Goal: Answer question/provide support: Share knowledge or assist other users

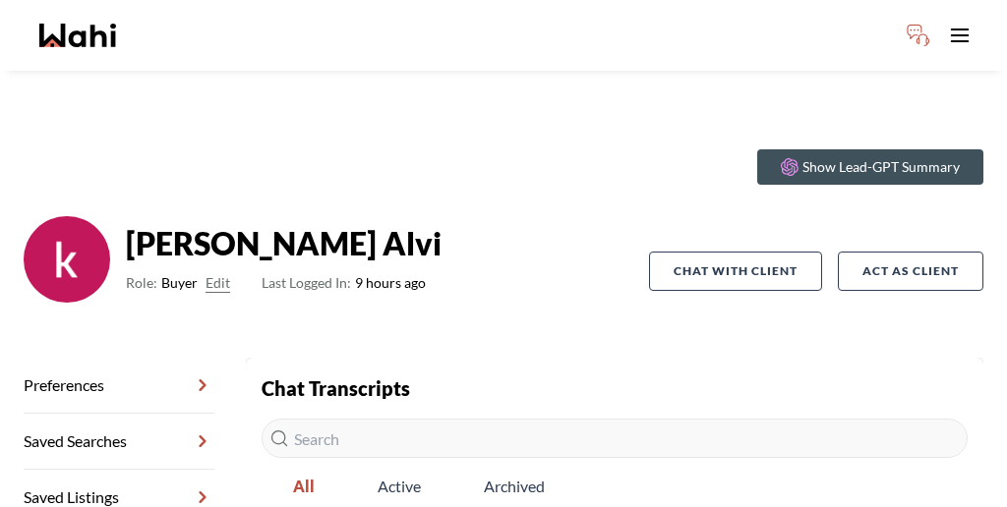
scroll to position [53, 0]
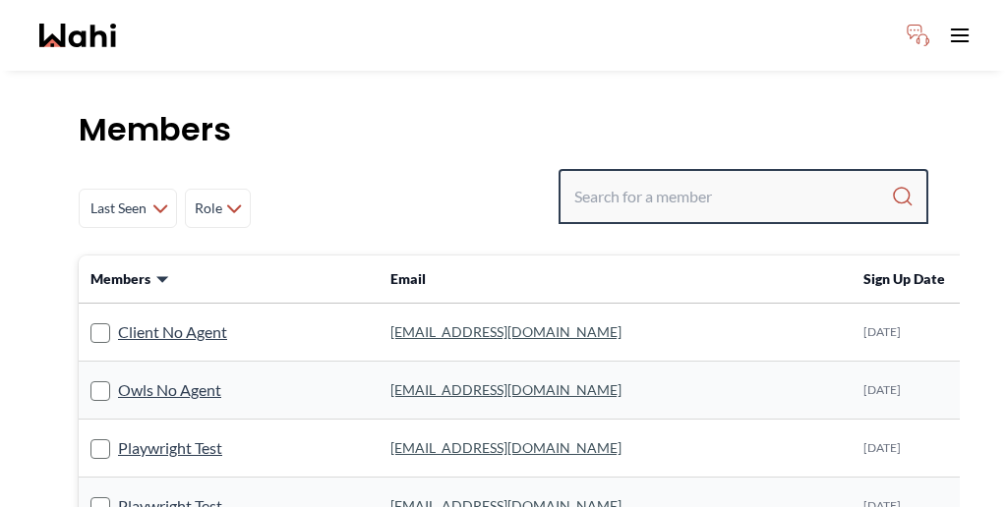
click at [700, 179] on input "Search input" at bounding box center [732, 196] width 317 height 35
type input "barbara funt"
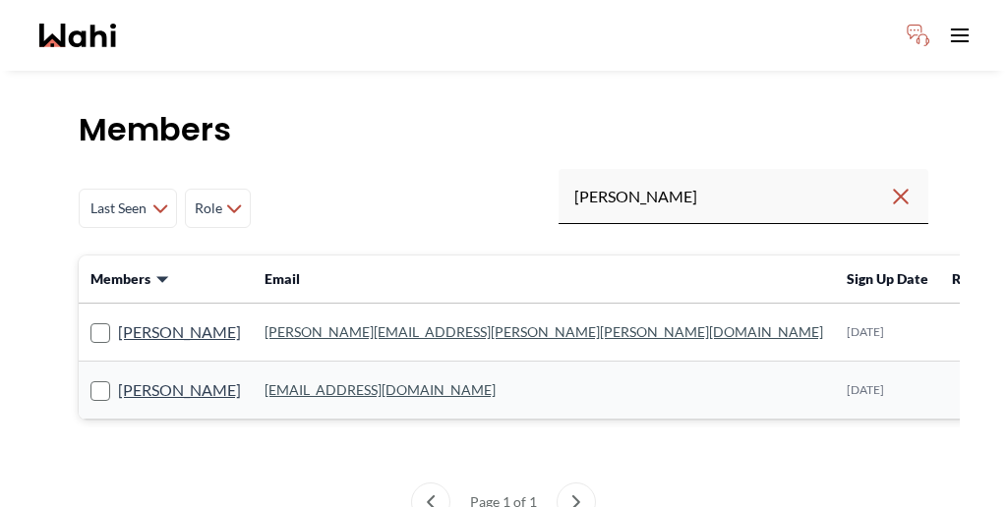
click at [91, 325] on rect at bounding box center [100, 334] width 19 height 19
click at [90, 320] on input "Barbara Funt" at bounding box center [90, 326] width 0 height 13
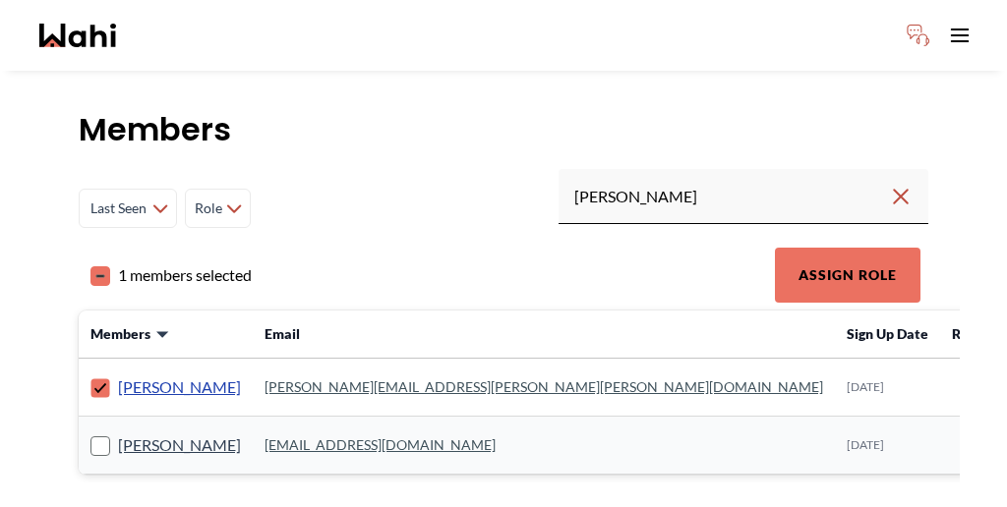
click at [126, 375] on link "Barbara Funt" at bounding box center [179, 388] width 123 height 26
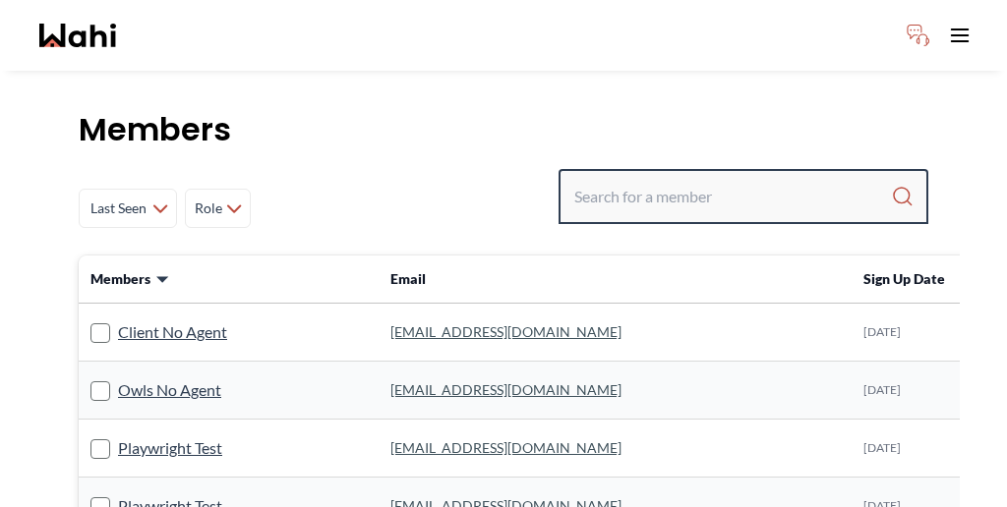
click at [745, 179] on input "Search input" at bounding box center [732, 196] width 317 height 35
type input "faraz az"
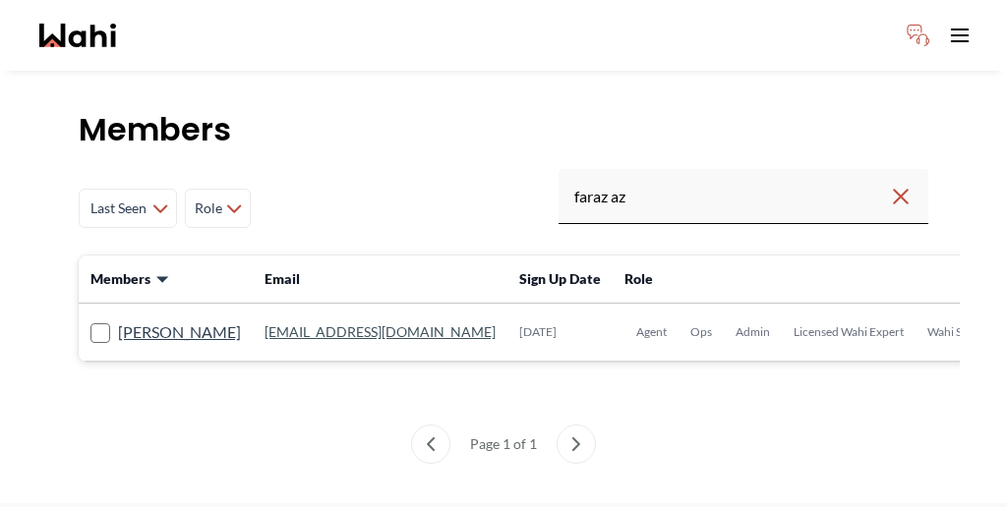
click at [265, 324] on link "faraz.azam@wahi.com" at bounding box center [380, 332] width 231 height 17
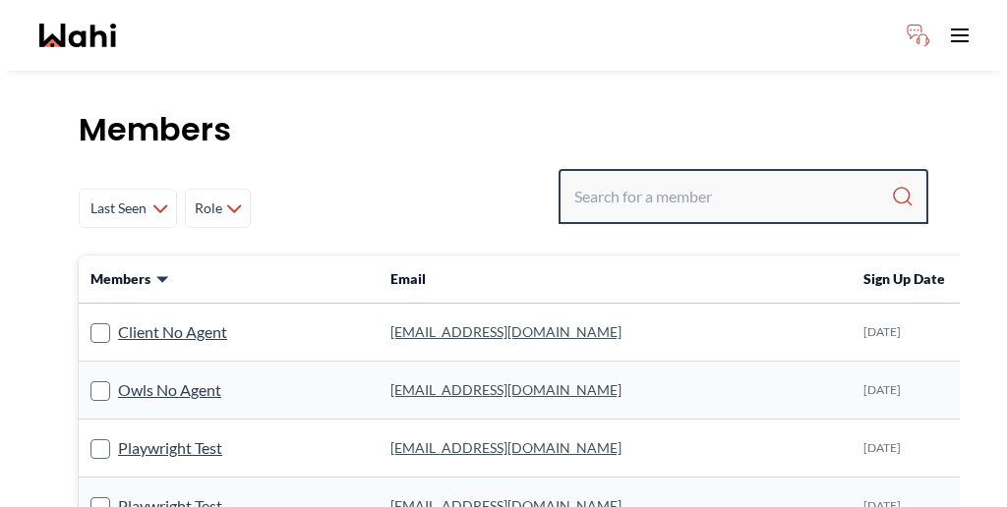
click at [716, 179] on input "Search input" at bounding box center [732, 196] width 317 height 35
type input "michelle ryckm"
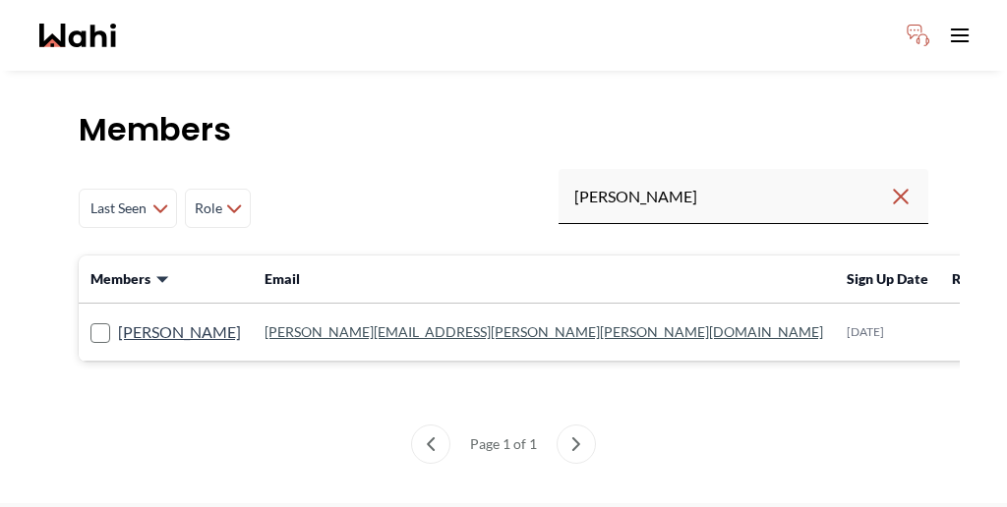
click at [253, 304] on td "michelle.williams@wahi.com" at bounding box center [544, 333] width 582 height 58
click at [290, 324] on link "michelle.williams@wahi.com" at bounding box center [544, 332] width 559 height 17
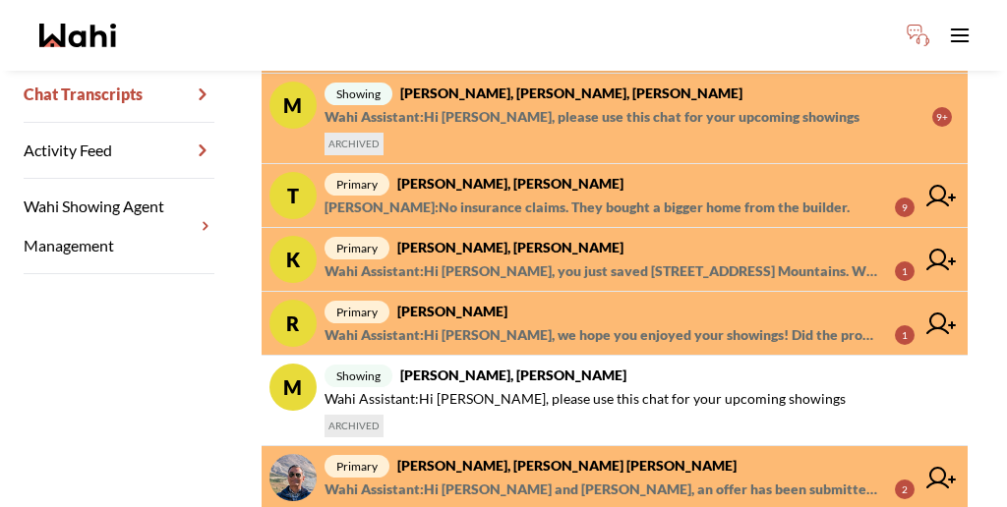
scroll to position [543, 0]
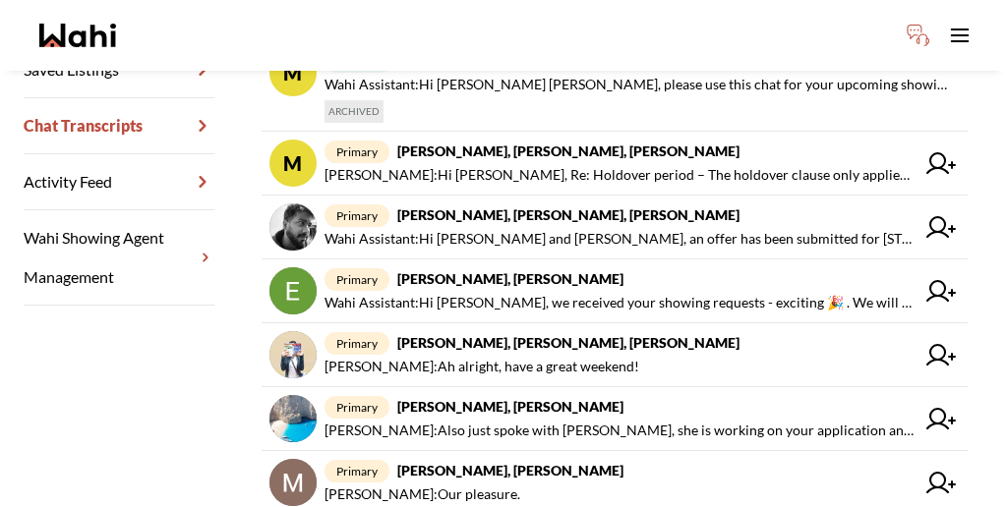
scroll to position [504, 0]
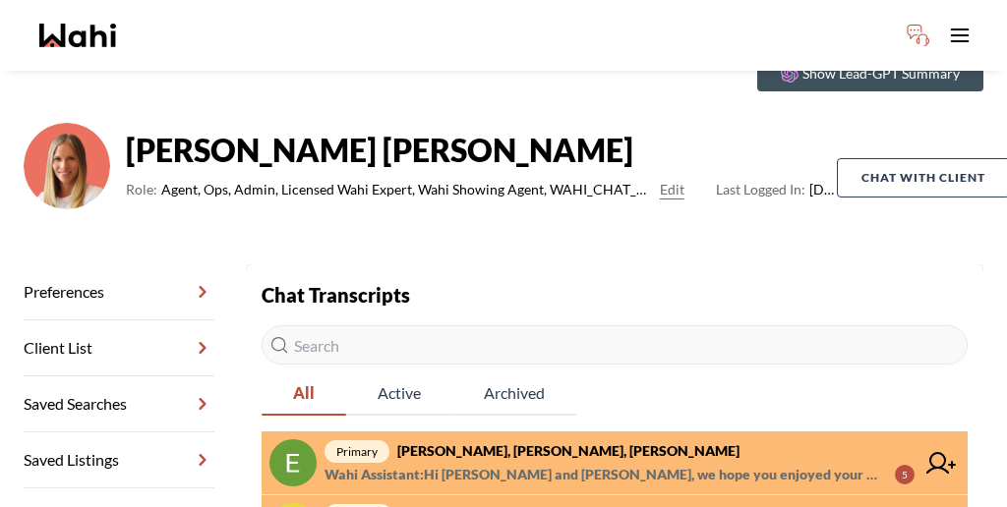
scroll to position [45, 0]
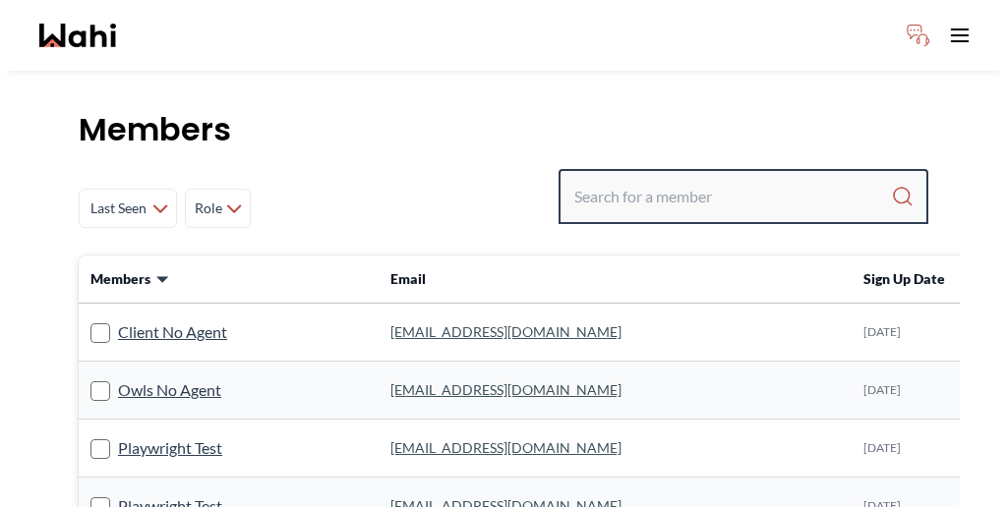
click at [727, 179] on input "Search input" at bounding box center [732, 196] width 317 height 35
type input "behnem"
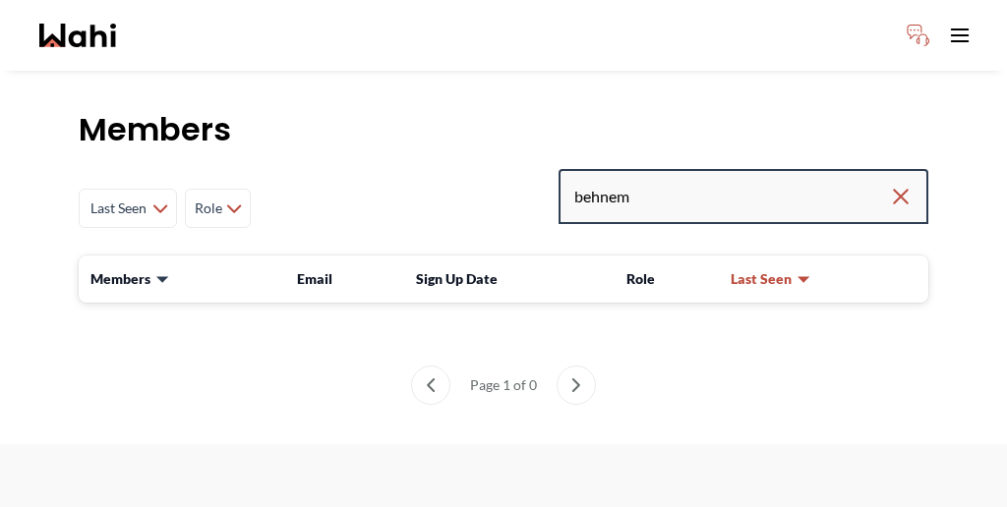
click at [742, 179] on input "behnem" at bounding box center [731, 196] width 315 height 35
type input "behman"
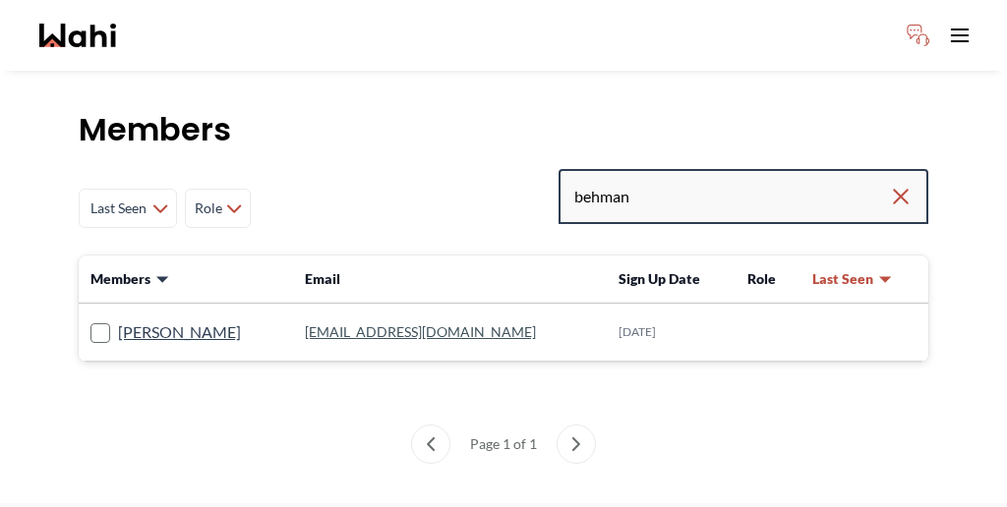
click at [739, 179] on input "behman" at bounding box center [731, 196] width 315 height 35
type input "behnam"
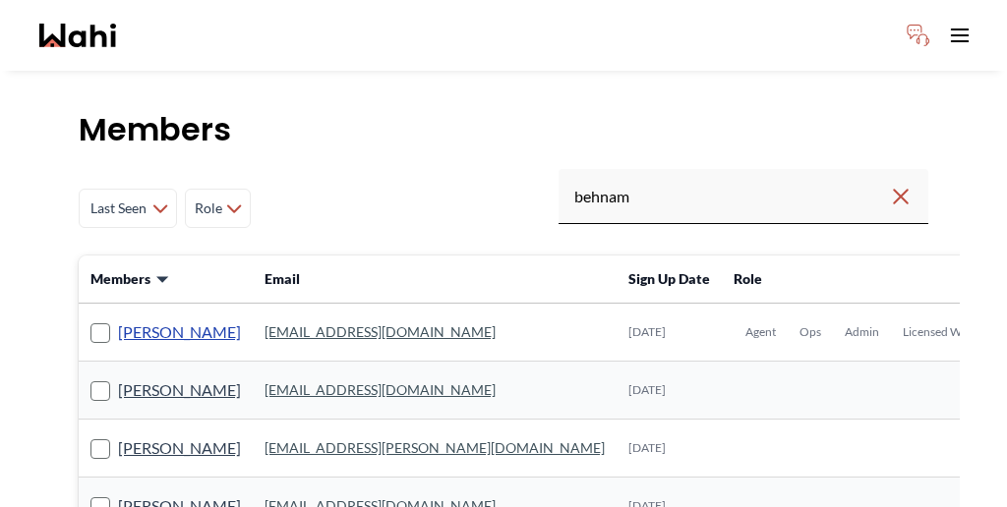
click at [141, 320] on link "[PERSON_NAME]" at bounding box center [179, 333] width 123 height 26
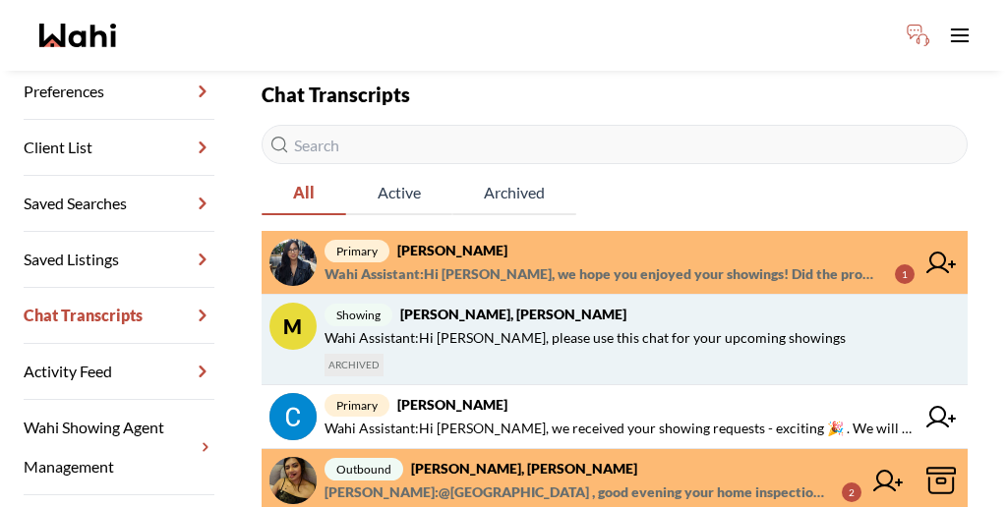
scroll to position [300, 0]
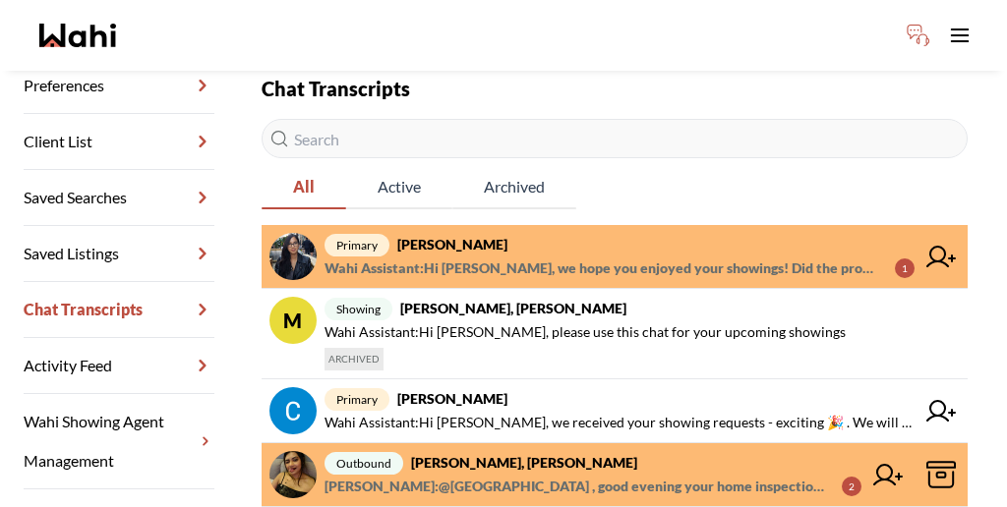
click at [563, 475] on span "Puja Mandal : @Puja Mandal , good evening your home inspection ......4 Glen Bai…" at bounding box center [576, 487] width 502 height 24
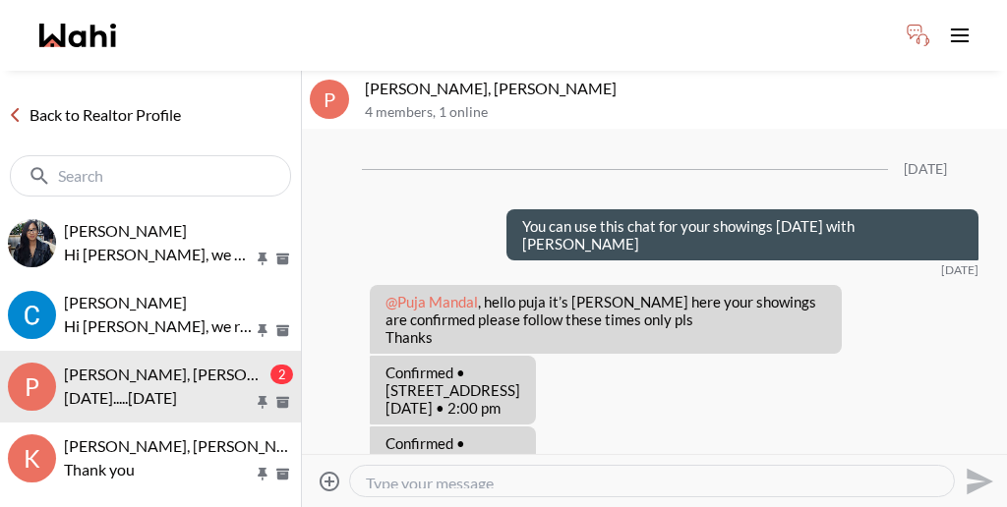
scroll to position [1124, 0]
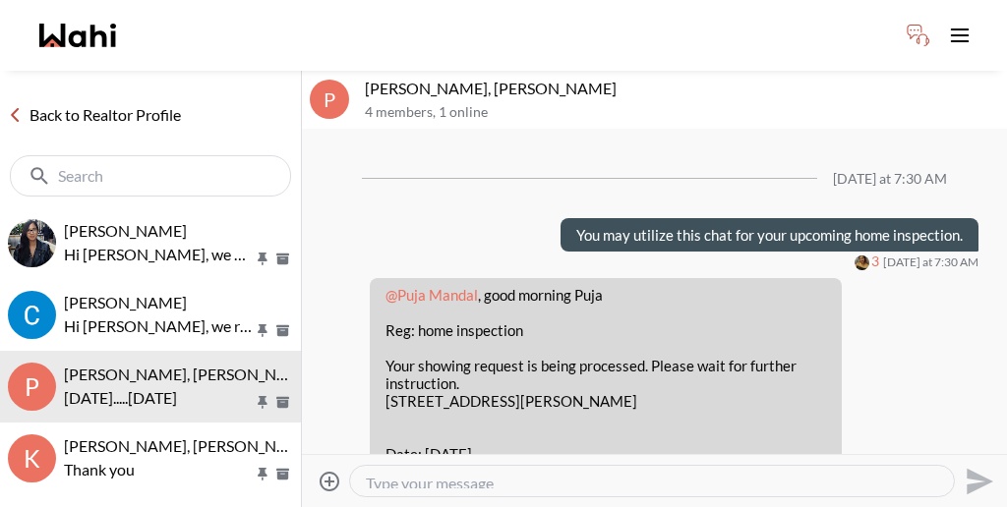
click at [85, 102] on link "Back to Realtor Profile" at bounding box center [94, 115] width 189 height 26
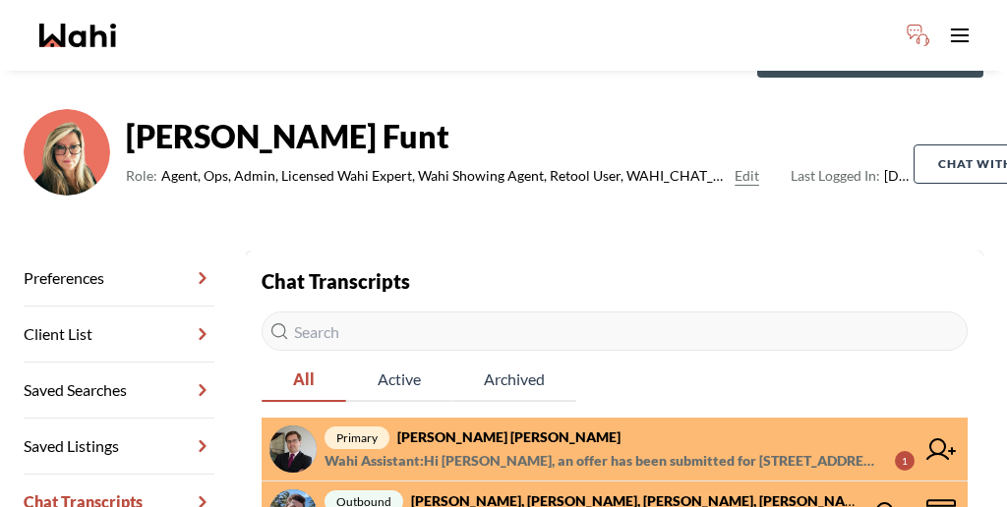
scroll to position [110, 0]
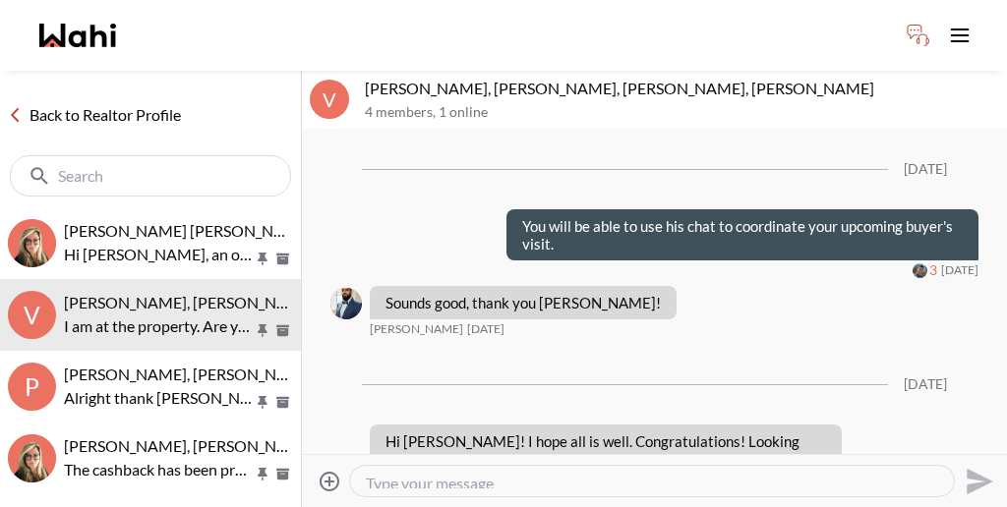
scroll to position [270, 0]
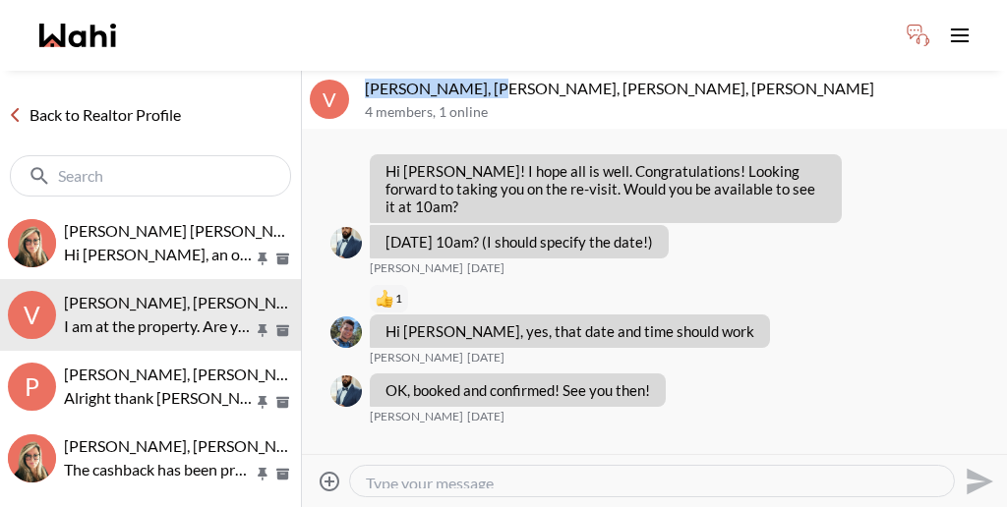
drag, startPoint x: 358, startPoint y: 66, endPoint x: 458, endPoint y: 65, distance: 100.3
click at [458, 79] on p "Volodymyr Vozniak, Barbara, Khalid, Alicia" at bounding box center [682, 89] width 634 height 20
click at [111, 102] on link "Back to Realtor Profile" at bounding box center [94, 115] width 189 height 26
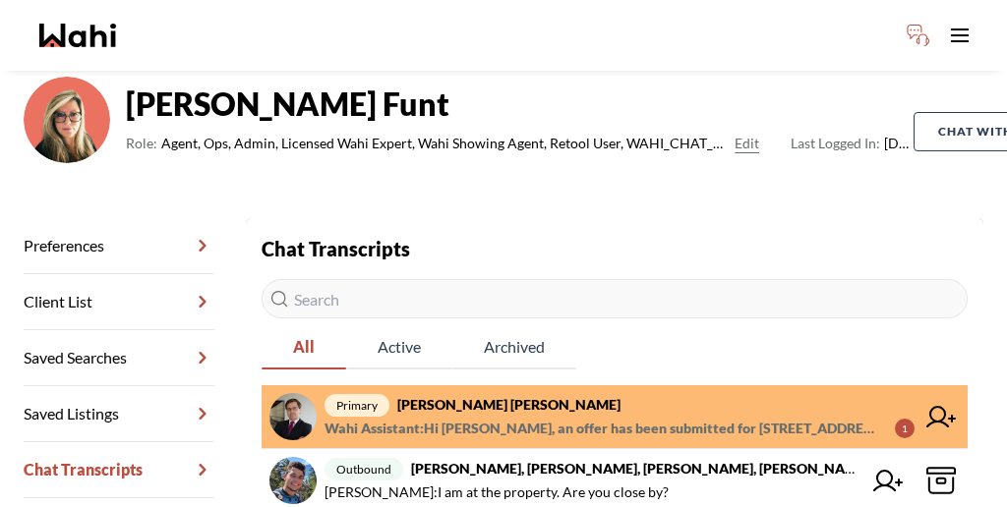
scroll to position [147, 0]
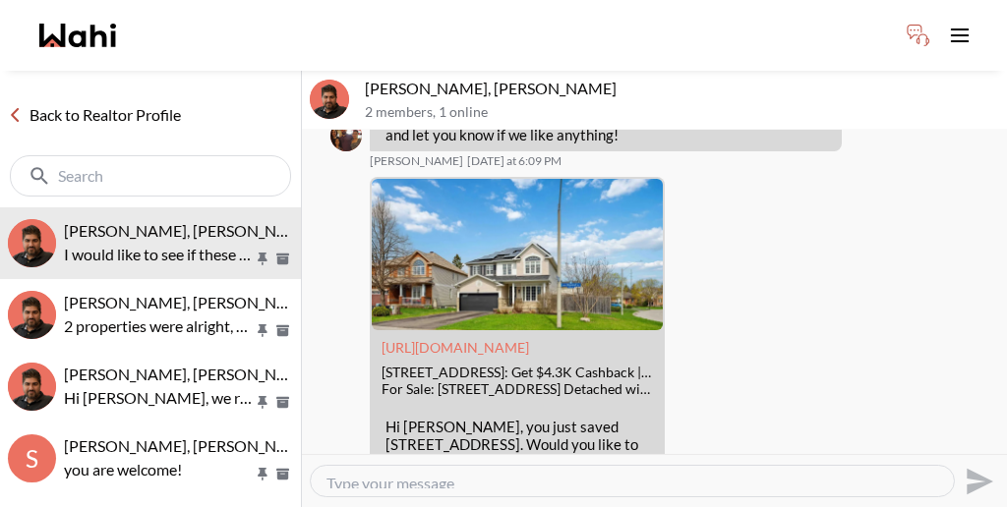
scroll to position [1539, 0]
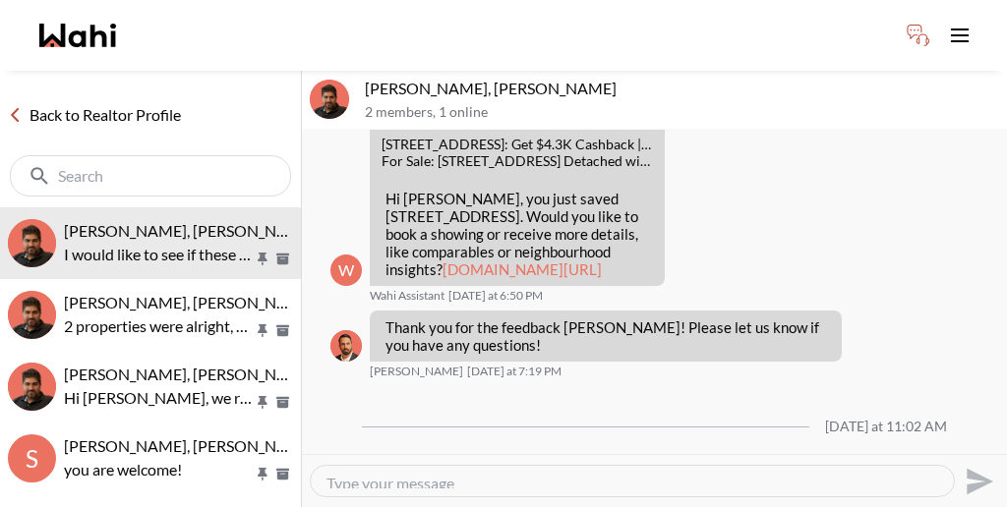
click at [460, 474] on textarea "Type your message" at bounding box center [632, 481] width 612 height 15
type textarea "L"
drag, startPoint x: 532, startPoint y: 464, endPoint x: 321, endPoint y: 452, distance: 211.8
click at [321, 466] on div "Let me reach out to one of our reators a" at bounding box center [632, 481] width 643 height 30
paste textarea "contact one of our realtors, and they will discuss that with you shortly."
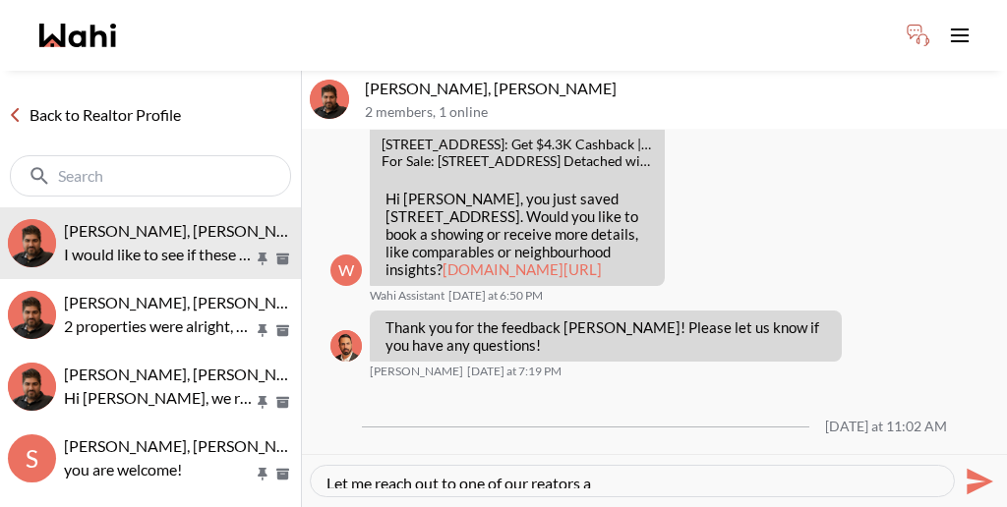
type textarea "Let me contact one of our realtors, and they will discuss that with you shortly."
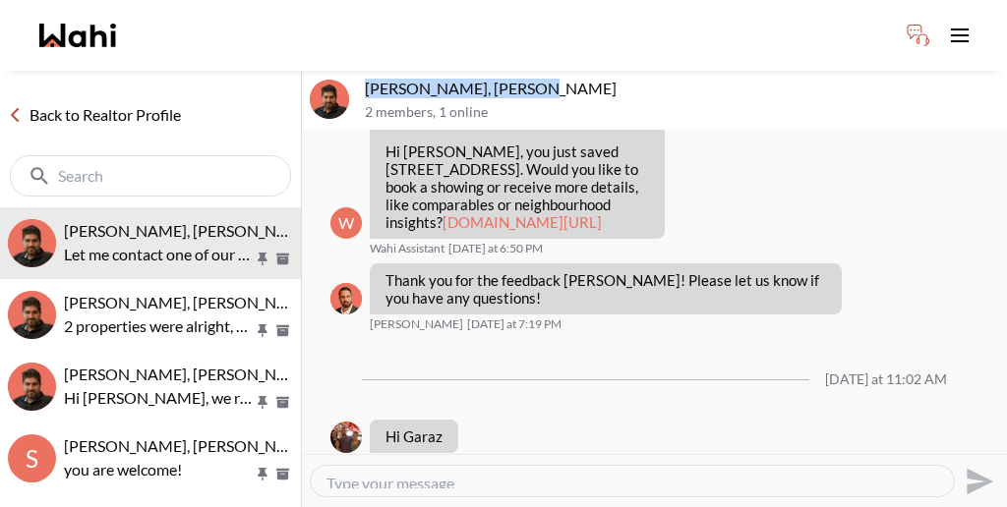
drag, startPoint x: 361, startPoint y: 67, endPoint x: 490, endPoint y: 65, distance: 128.8
click at [490, 79] on p "[PERSON_NAME], [PERSON_NAME]" at bounding box center [682, 89] width 634 height 20
copy p "[PERSON_NAME], [PERSON_NAME]"
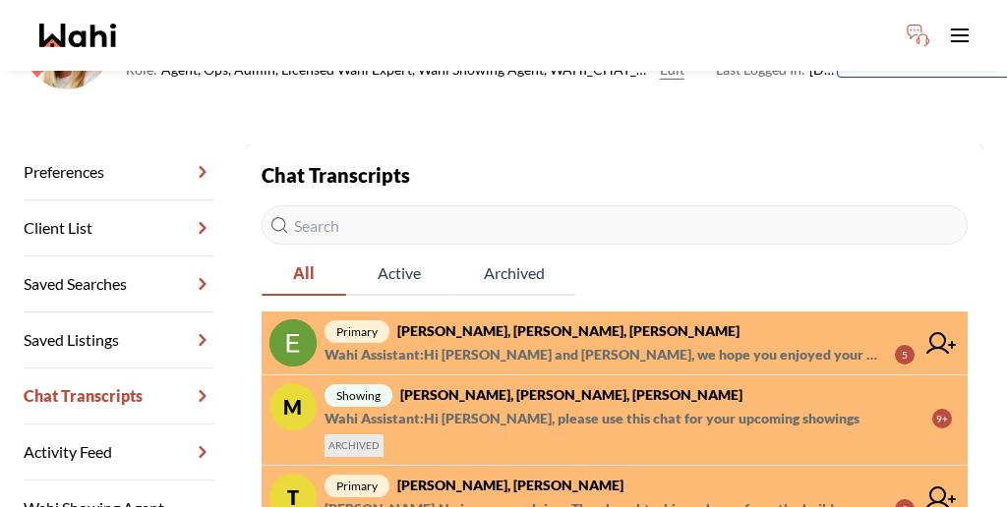
scroll to position [202, 0]
